Goal: Information Seeking & Learning: Check status

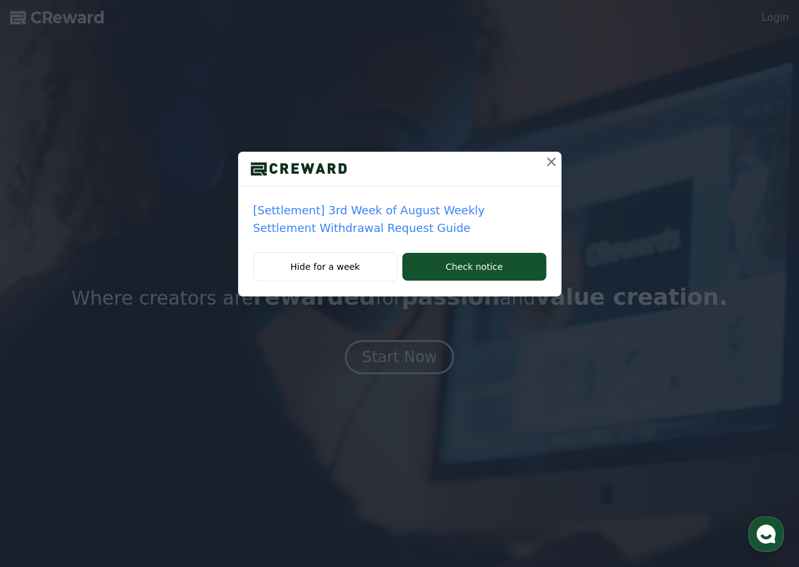
click at [561, 160] on button at bounding box center [551, 162] width 20 height 20
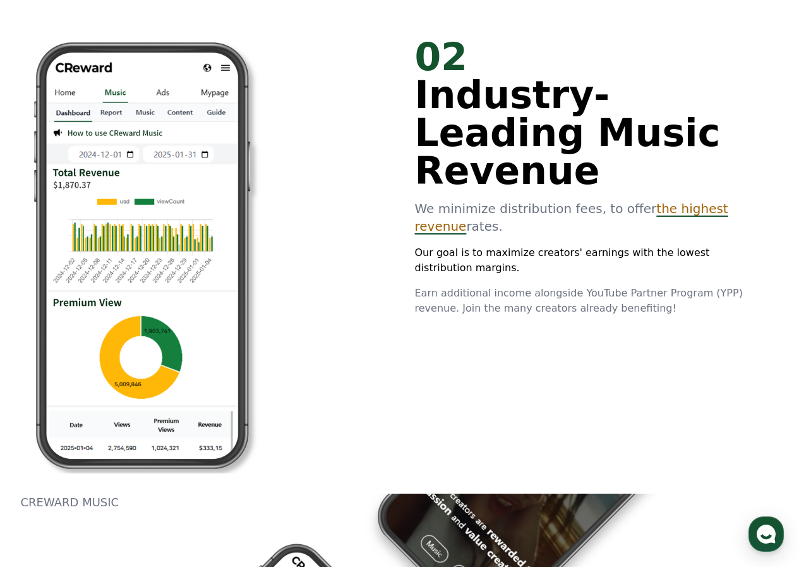
scroll to position [1011, 0]
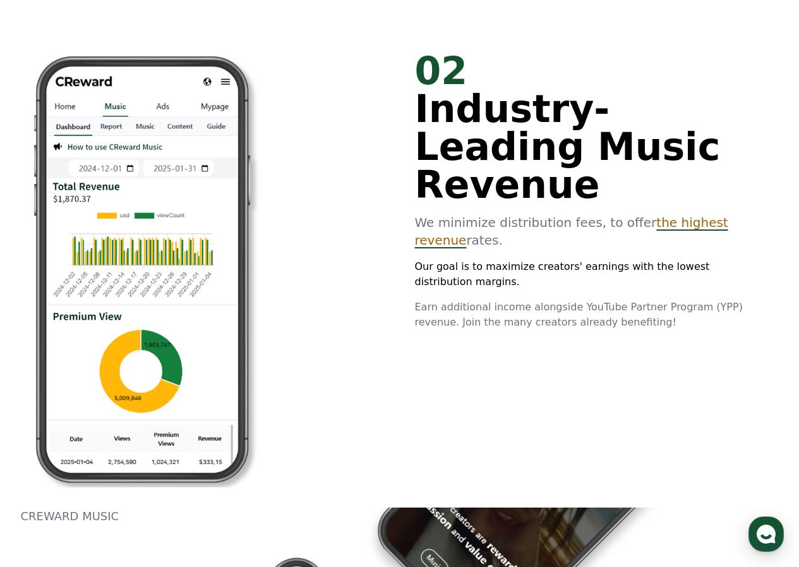
click at [645, 215] on span "the highest revenue" at bounding box center [571, 231] width 313 height 33
click at [697, 215] on span "the highest revenue" at bounding box center [571, 231] width 313 height 33
click at [661, 214] on p "We minimize distribution fees, to offer the highest revenue rates." at bounding box center [587, 231] width 344 height 35
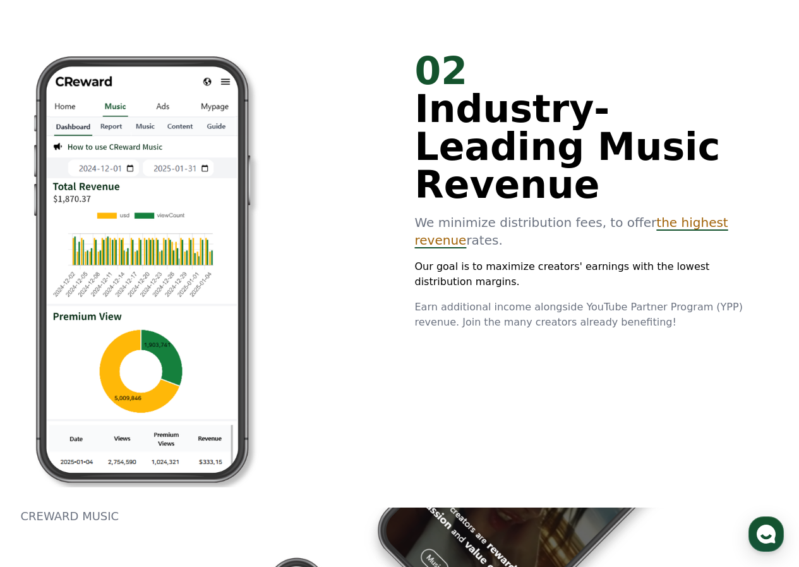
click at [664, 215] on span "the highest revenue" at bounding box center [571, 231] width 313 height 33
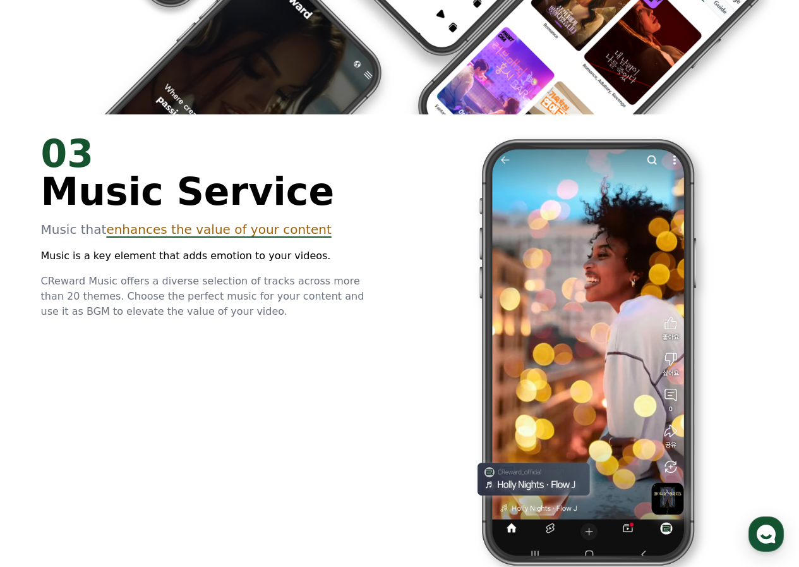
scroll to position [2021, 0]
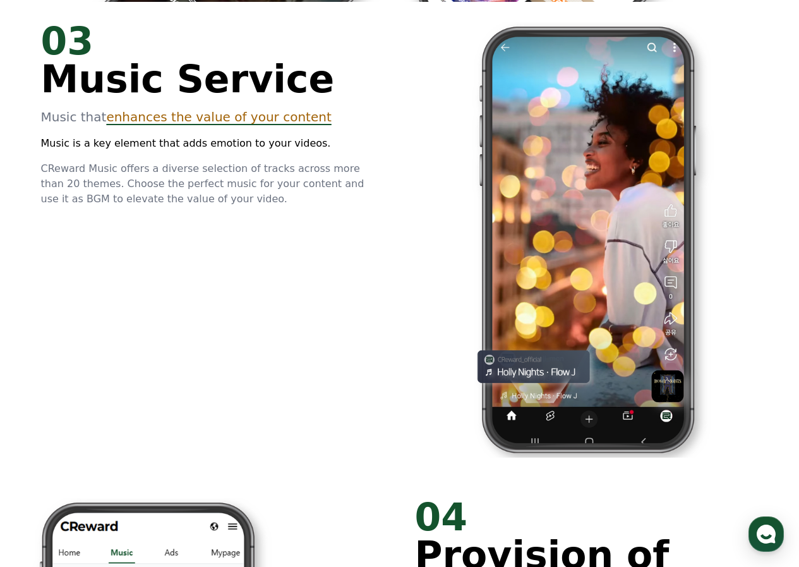
click at [232, 119] on span "enhances the value of your content" at bounding box center [218, 116] width 225 height 15
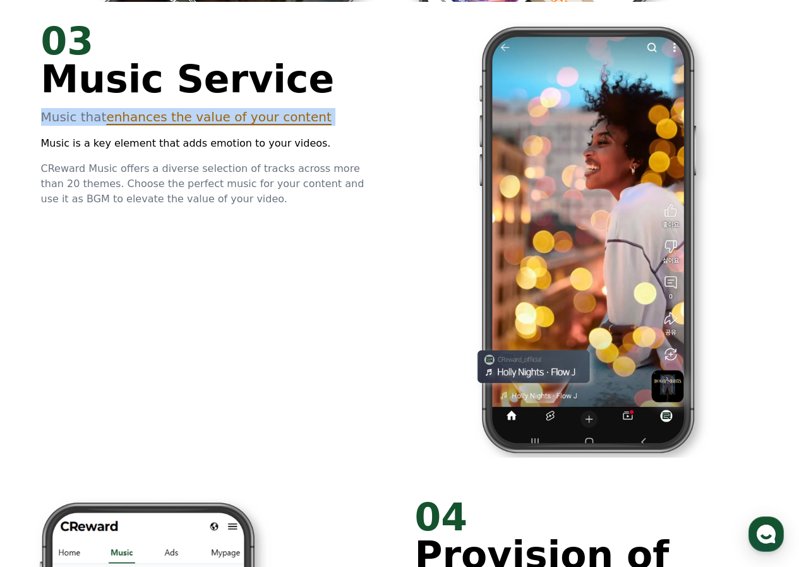
click at [232, 119] on span "enhances the value of your content" at bounding box center [218, 116] width 225 height 15
drag, startPoint x: 258, startPoint y: 118, endPoint x: 277, endPoint y: 166, distance: 50.8
click at [258, 122] on span "enhances the value of your content" at bounding box center [218, 116] width 225 height 15
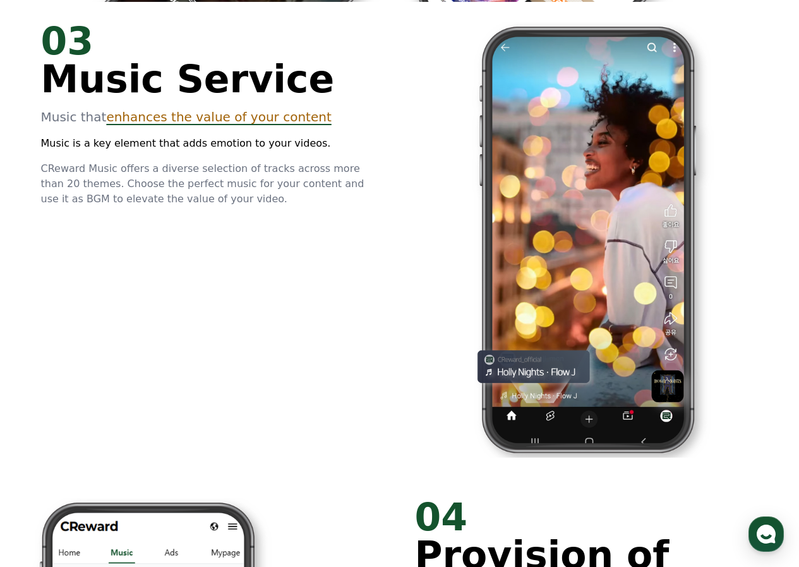
click at [285, 171] on span "CReward Music offers a diverse selection of tracks across more than 20 themes. …" at bounding box center [202, 183] width 323 height 42
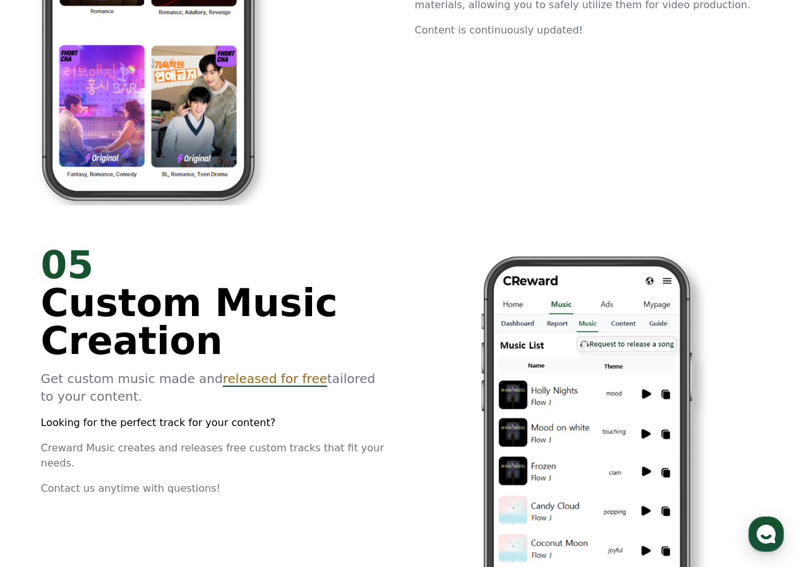
scroll to position [2843, 0]
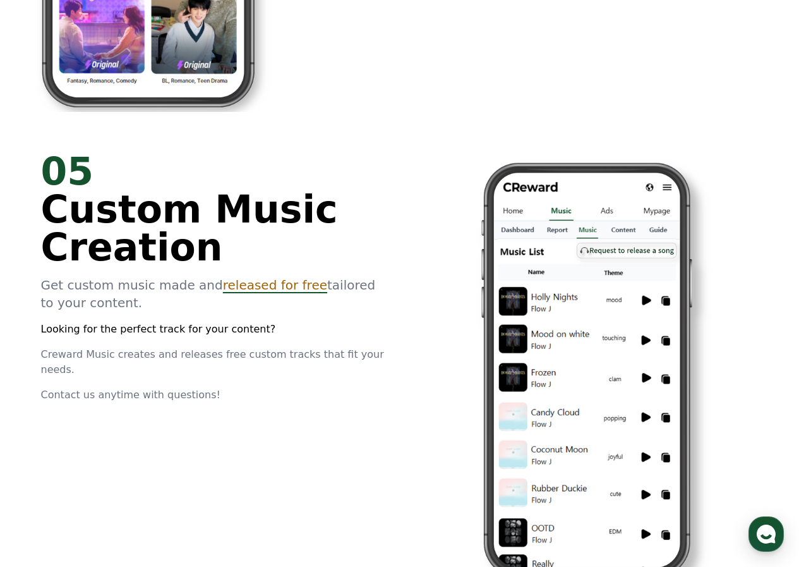
click at [226, 285] on span "released for free" at bounding box center [275, 284] width 104 height 15
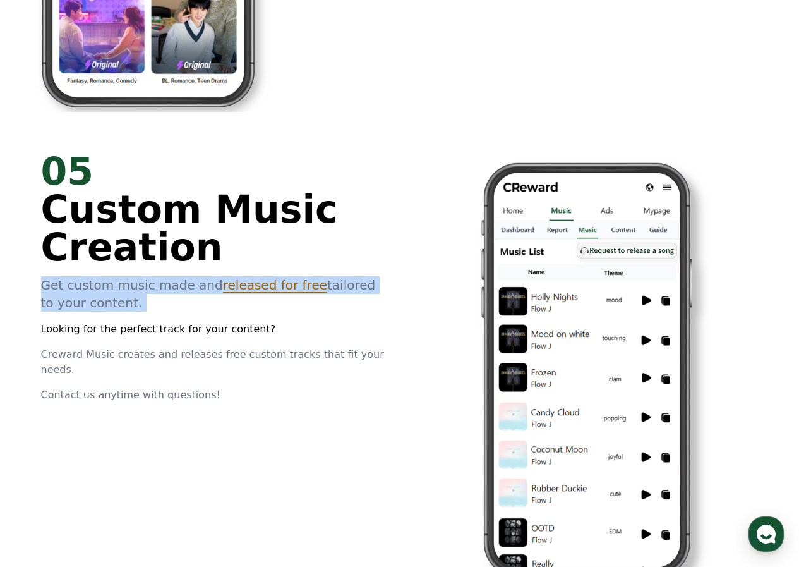
click at [226, 285] on span "released for free" at bounding box center [275, 284] width 104 height 15
click at [226, 297] on p "Get custom music made and released for free tailored to your content." at bounding box center [213, 293] width 344 height 35
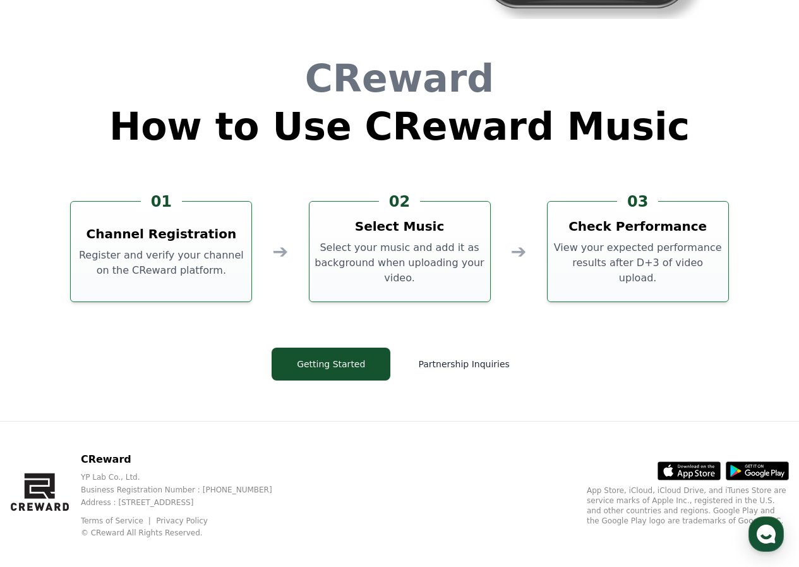
scroll to position [3422, 0]
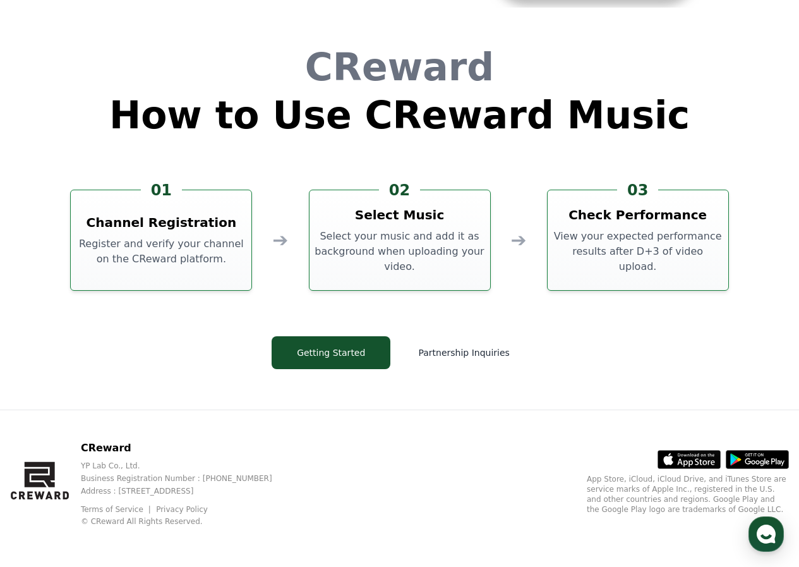
click at [630, 224] on h3 "Check Performance" at bounding box center [638, 215] width 138 height 18
click at [407, 263] on p "Select your music and add it as background when uploading your video." at bounding box center [400, 251] width 171 height 45
click at [478, 349] on button "Partnership Inquiries" at bounding box center [463, 352] width 126 height 33
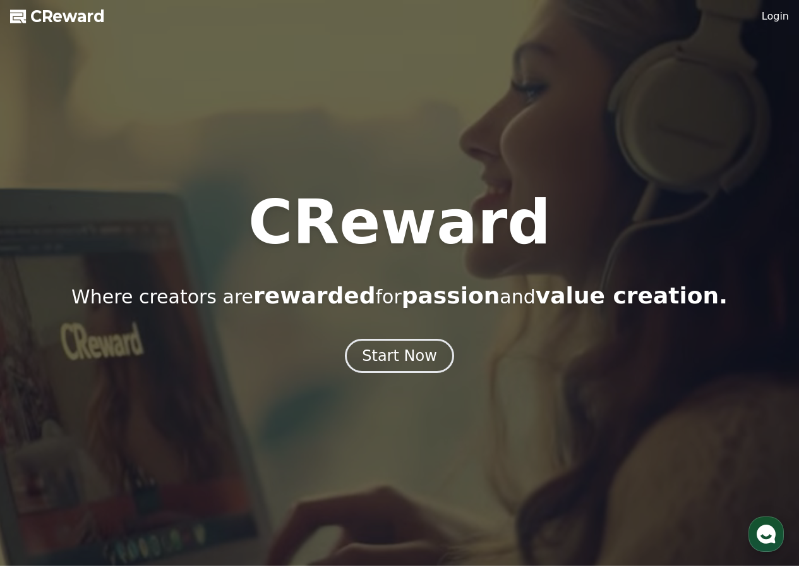
scroll to position [0, 0]
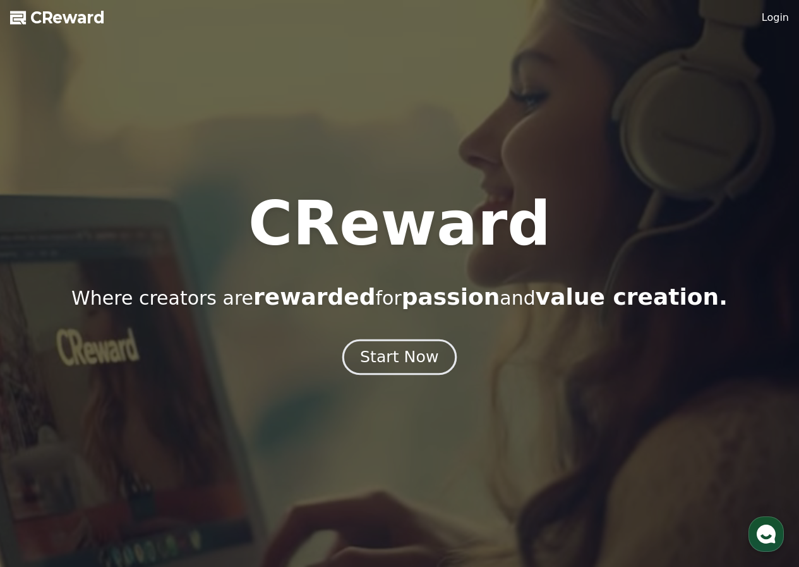
click at [424, 351] on div "Start Now" at bounding box center [399, 356] width 78 height 21
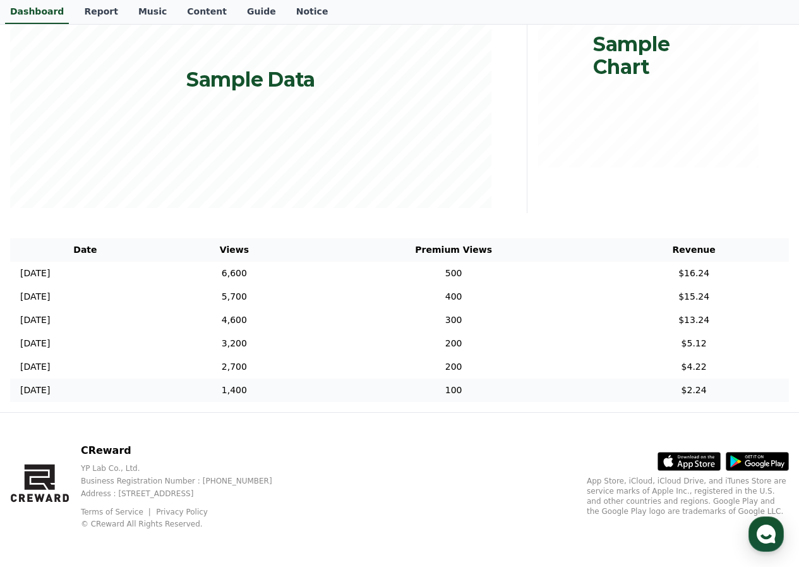
scroll to position [265, 0]
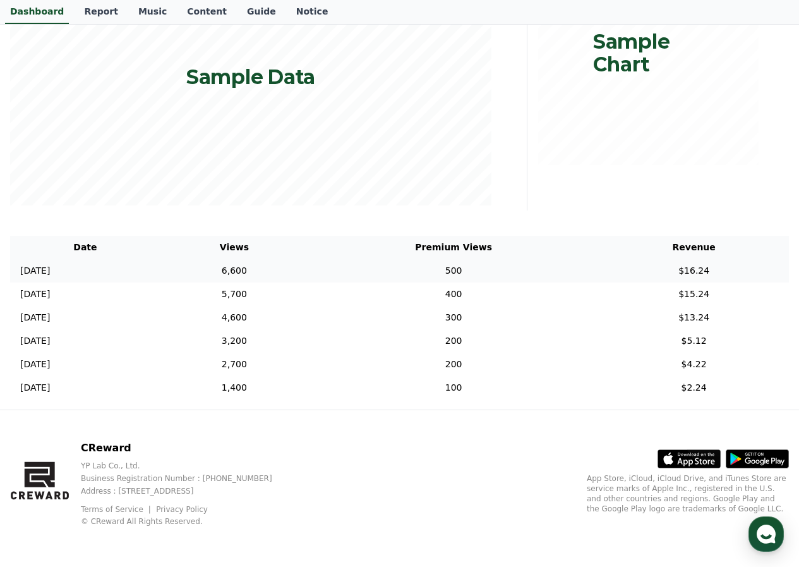
click at [278, 272] on td "6,600" at bounding box center [234, 270] width 148 height 23
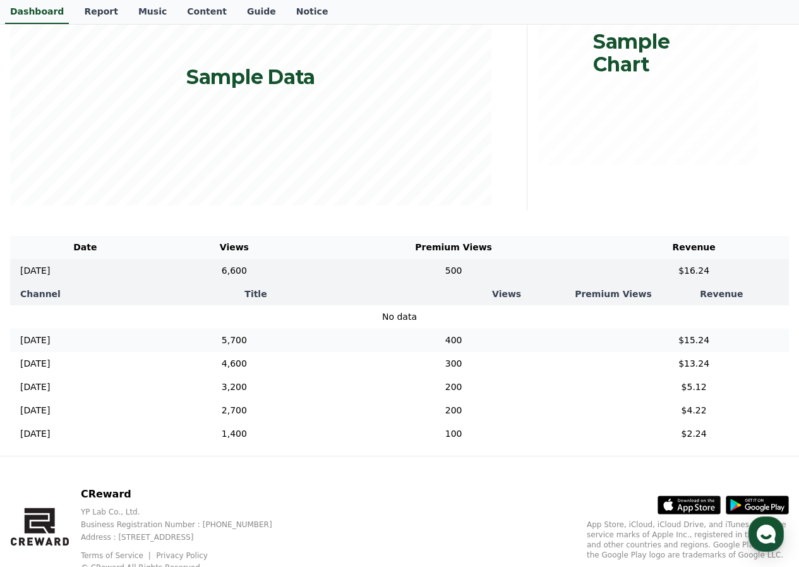
click at [289, 349] on td "5,700" at bounding box center [234, 339] width 148 height 23
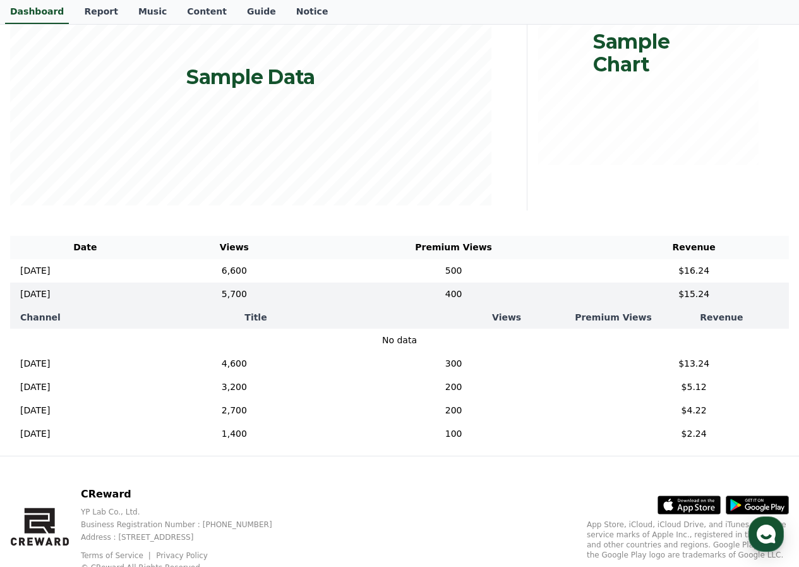
click at [373, 331] on td "No data" at bounding box center [399, 339] width 779 height 23
click at [375, 339] on p "No data" at bounding box center [399, 340] width 759 height 13
click at [293, 372] on td "4,600" at bounding box center [234, 363] width 148 height 23
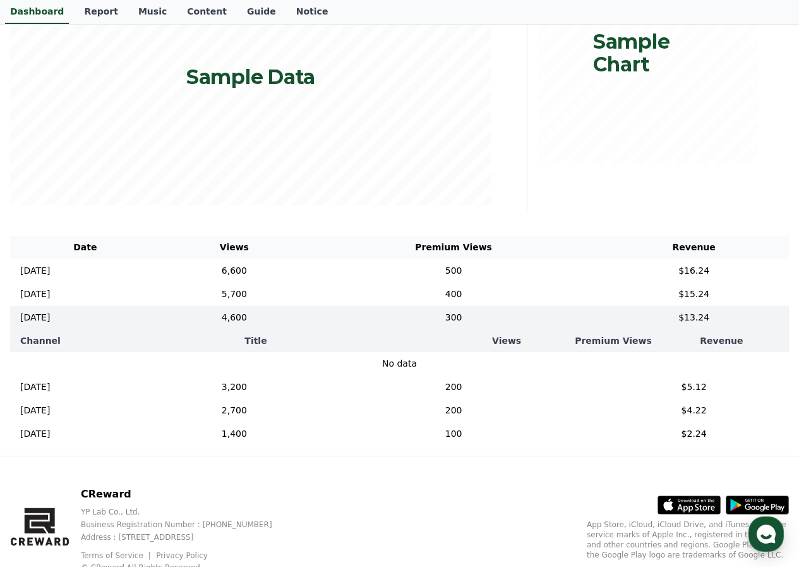
click at [292, 502] on p "CReward" at bounding box center [187, 493] width 212 height 15
click at [21, 335] on th "Channel" at bounding box center [40, 340] width 61 height 23
click at [53, 340] on th "Channel" at bounding box center [40, 340] width 61 height 23
click at [275, 338] on th "Title" at bounding box center [256, 340] width 370 height 23
click at [258, 339] on th "Title" at bounding box center [256, 340] width 370 height 23
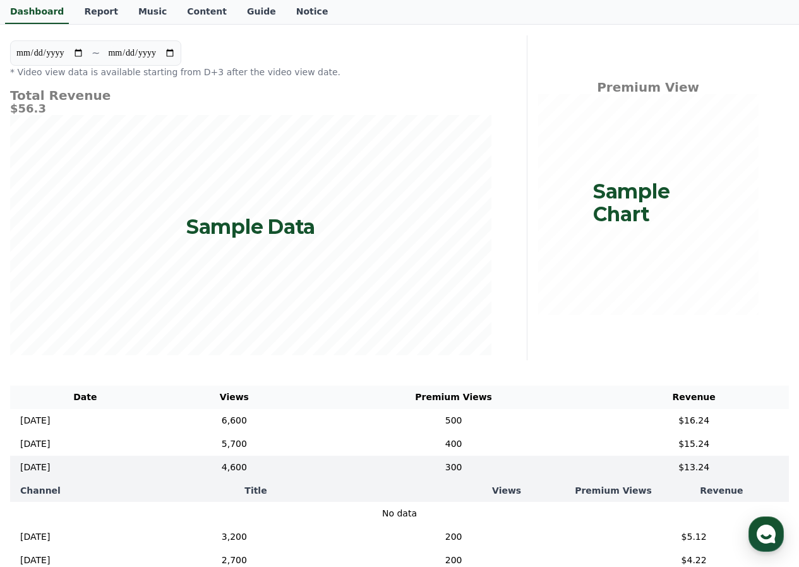
scroll to position [253, 0]
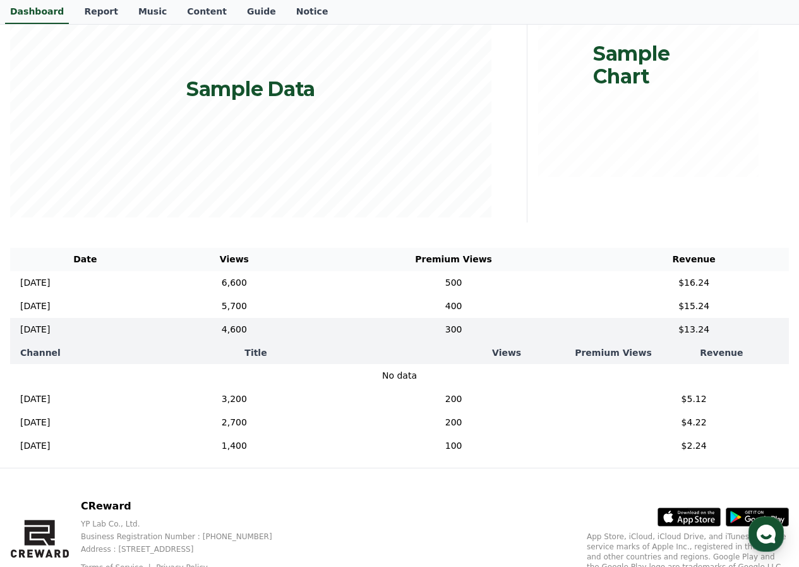
click at [509, 356] on th "Views" at bounding box center [506, 352] width 131 height 23
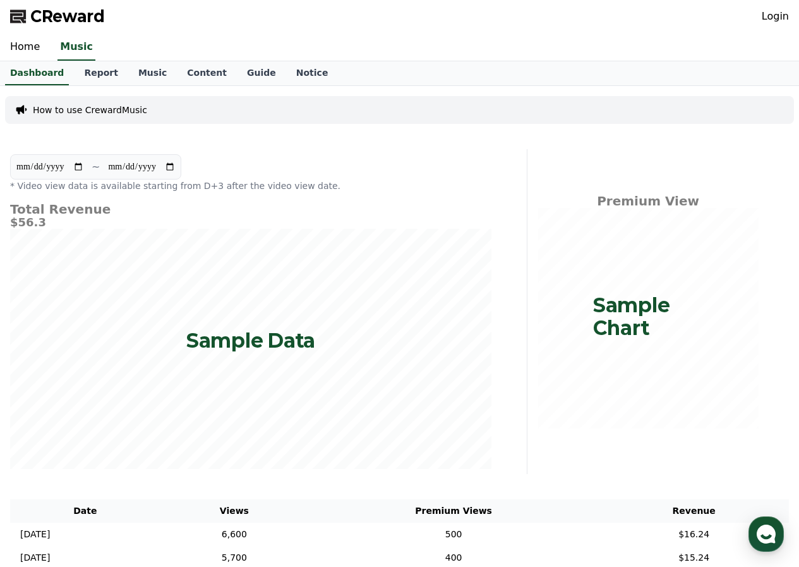
scroll to position [0, 0]
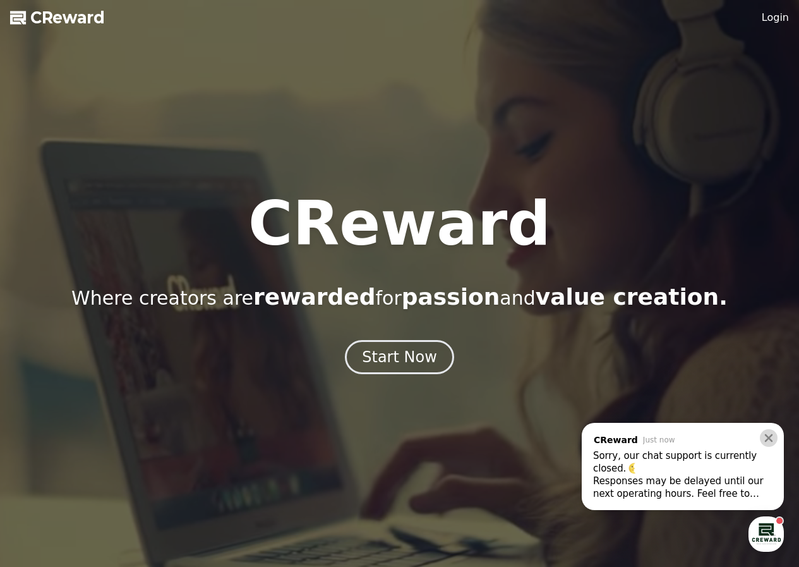
click at [767, 440] on icon at bounding box center [769, 438] width 8 height 8
